Goal: Navigation & Orientation: Go to known website

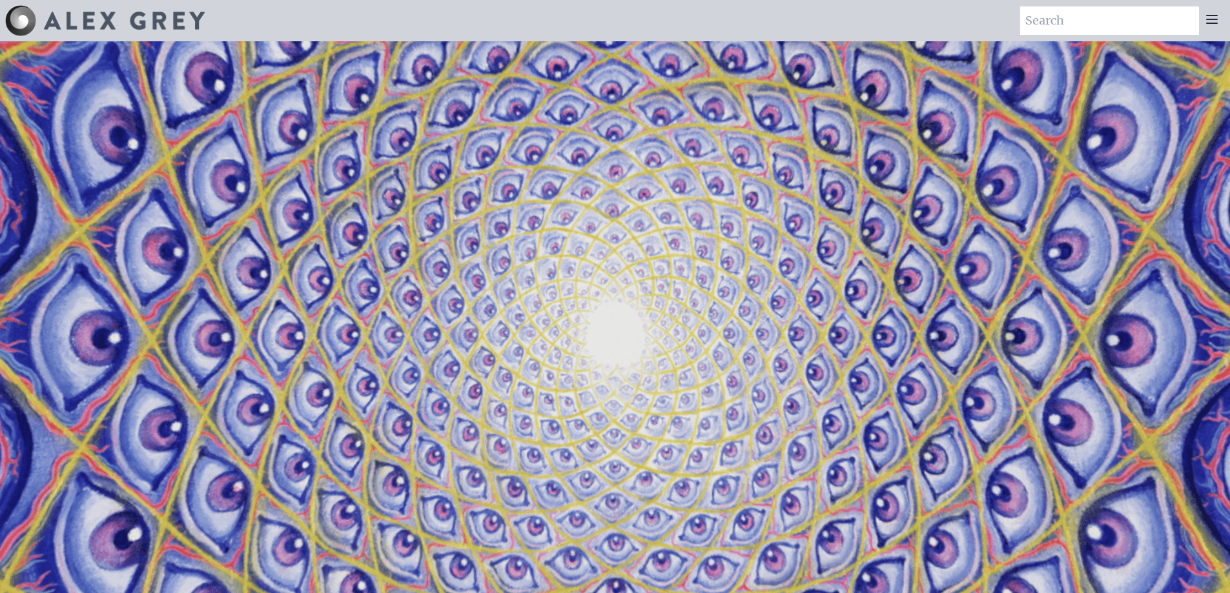
scroll to position [1162, 0]
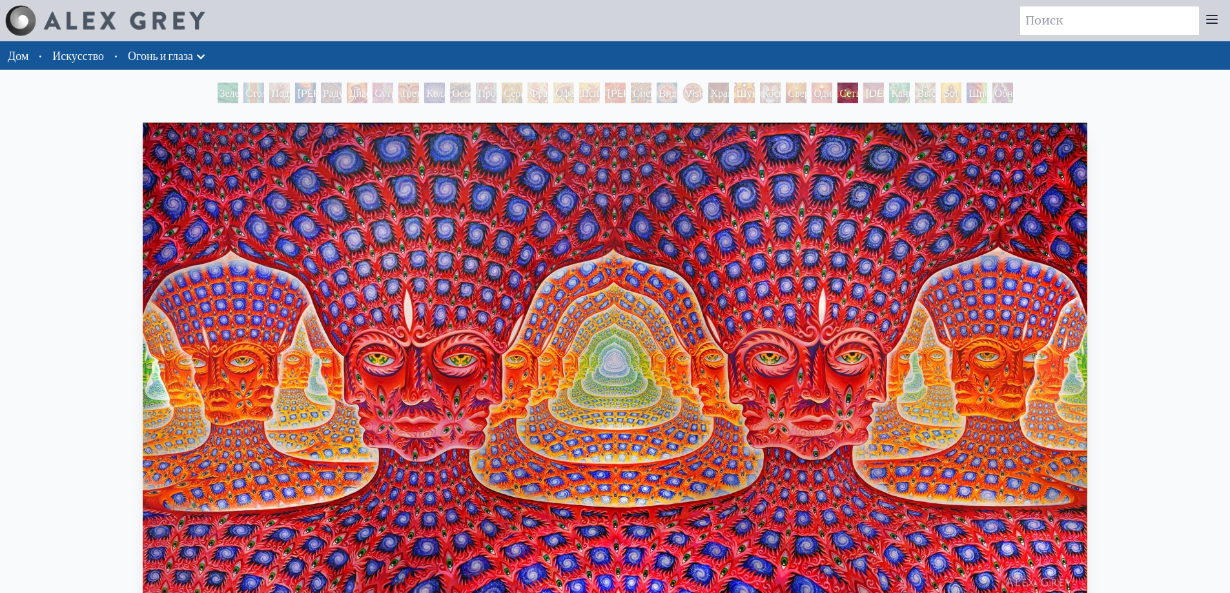
click at [633, 95] on font "Спектральный Лотос" at bounding box center [665, 101] width 64 height 28
